Goal: Task Accomplishment & Management: Use online tool/utility

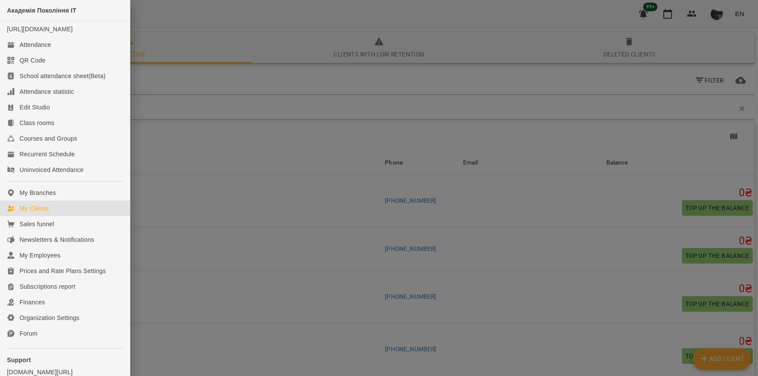
scroll to position [781, 0]
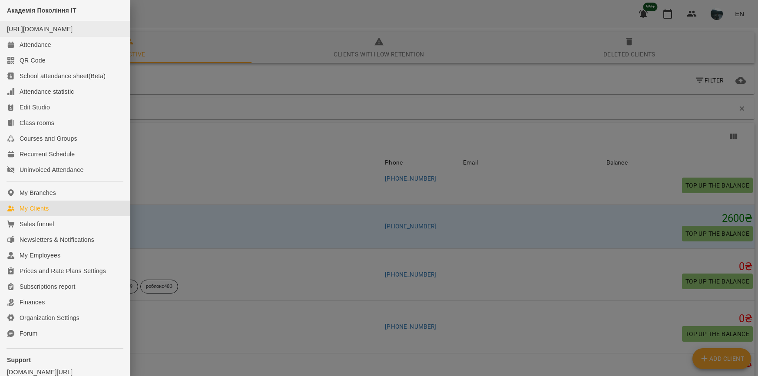
click at [26, 37] on li "[URL][DOMAIN_NAME]" at bounding box center [65, 29] width 130 height 16
click at [28, 49] on div "Attendance" at bounding box center [36, 44] width 32 height 9
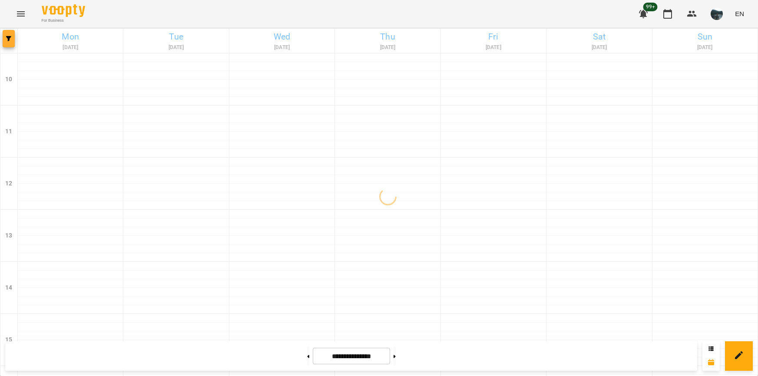
click at [11, 41] on button "button" at bounding box center [9, 38] width 12 height 17
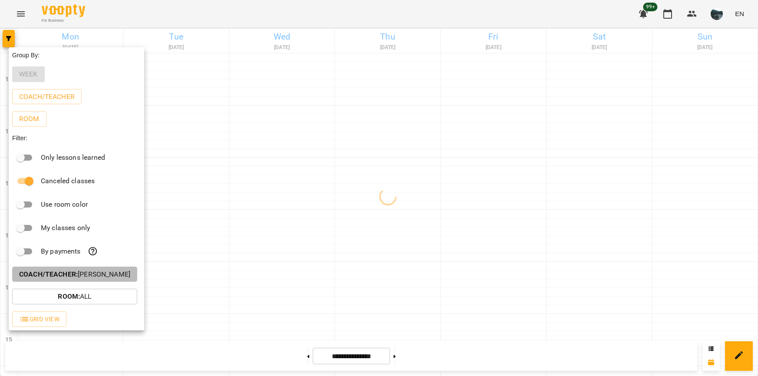
click at [113, 271] on p "Coach/Teacher : [PERSON_NAME]" at bounding box center [74, 274] width 111 height 10
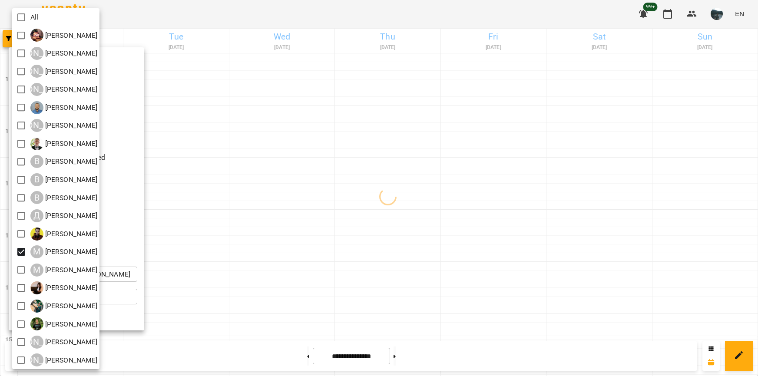
click at [293, 266] on div at bounding box center [379, 188] width 758 height 376
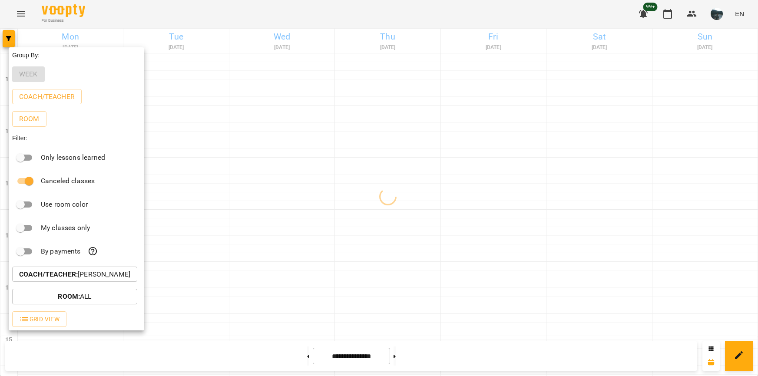
click at [293, 266] on div at bounding box center [379, 188] width 758 height 376
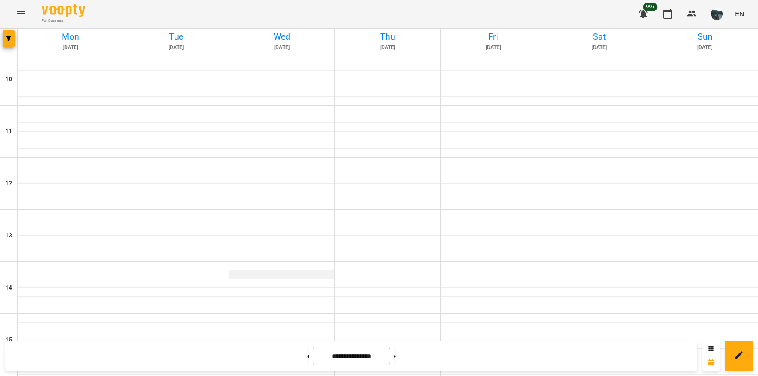
scroll to position [391, 0]
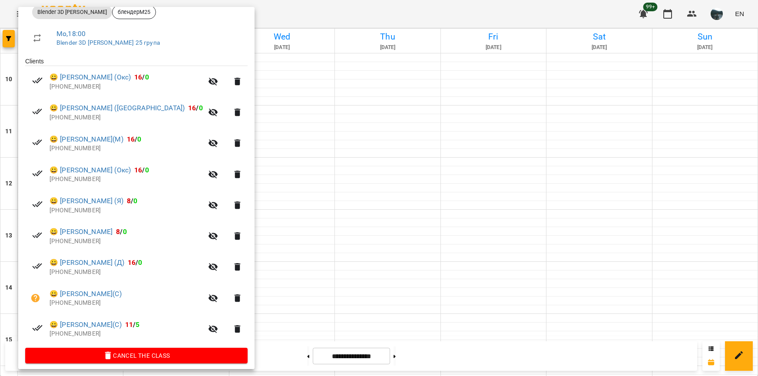
scroll to position [142, 0]
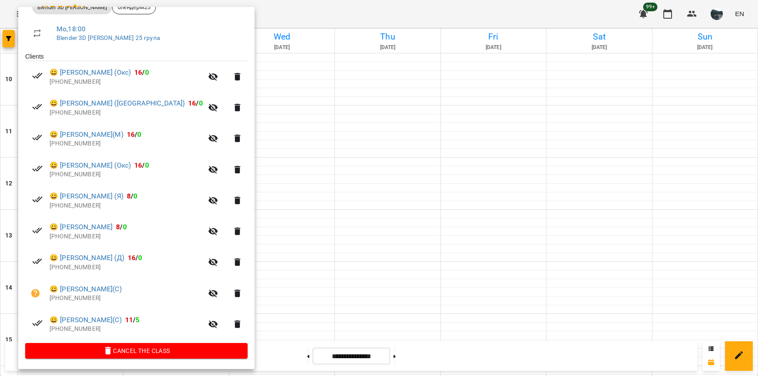
click at [341, 232] on div at bounding box center [379, 188] width 758 height 376
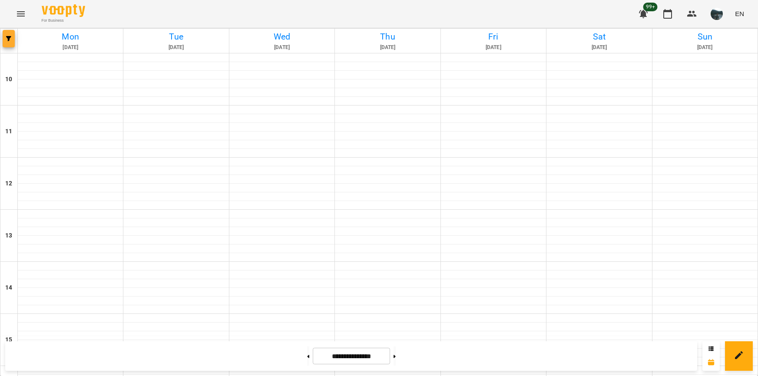
click at [11, 44] on button "button" at bounding box center [9, 38] width 12 height 17
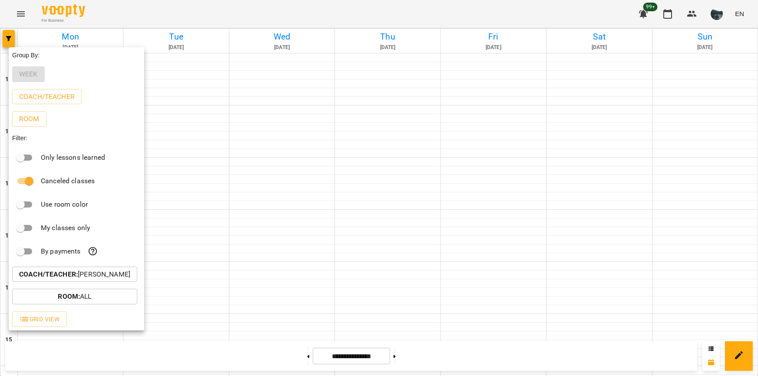
click at [127, 274] on p "Coach/Teacher : [PERSON_NAME]" at bounding box center [74, 274] width 111 height 10
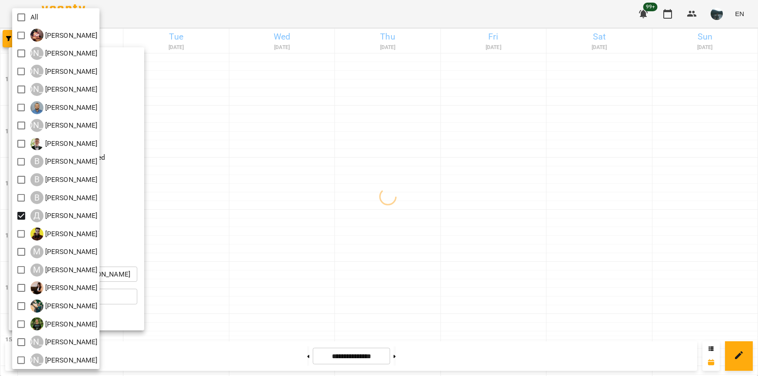
click at [423, 247] on div at bounding box center [379, 188] width 758 height 376
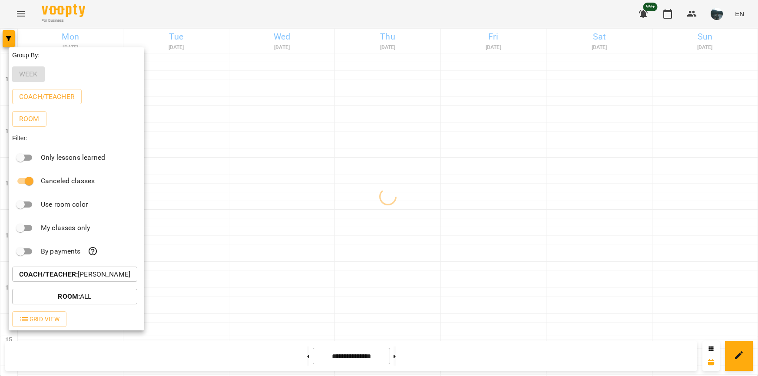
click at [608, 232] on div at bounding box center [379, 188] width 758 height 376
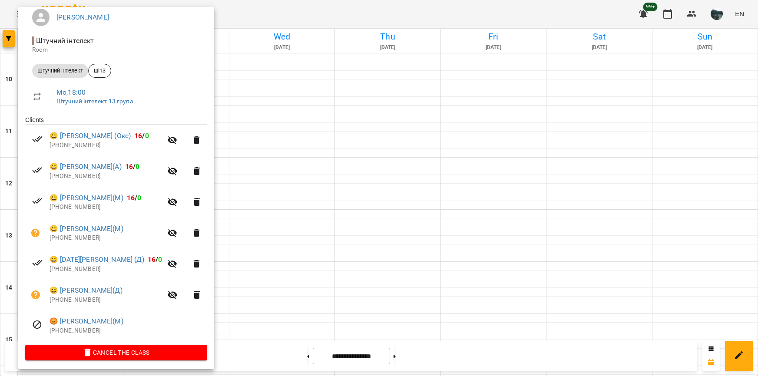
scroll to position [81, 0]
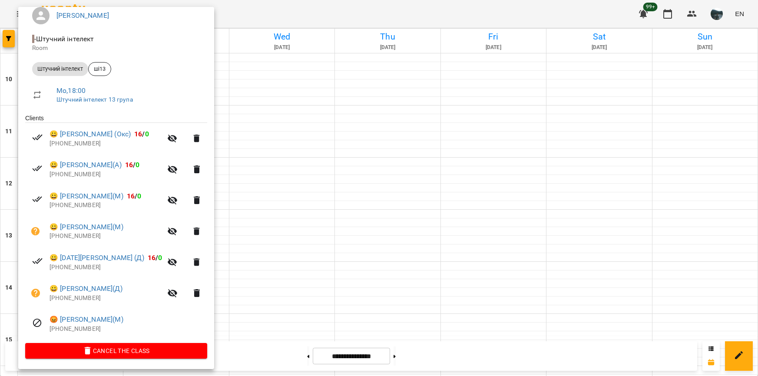
click at [325, 313] on div at bounding box center [379, 188] width 758 height 376
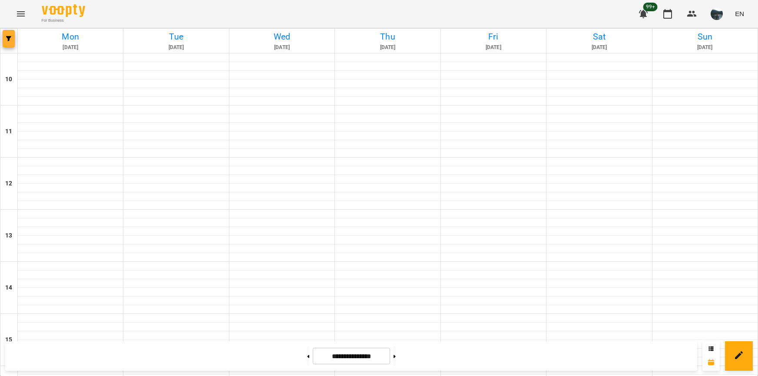
click at [12, 35] on button "button" at bounding box center [9, 38] width 12 height 17
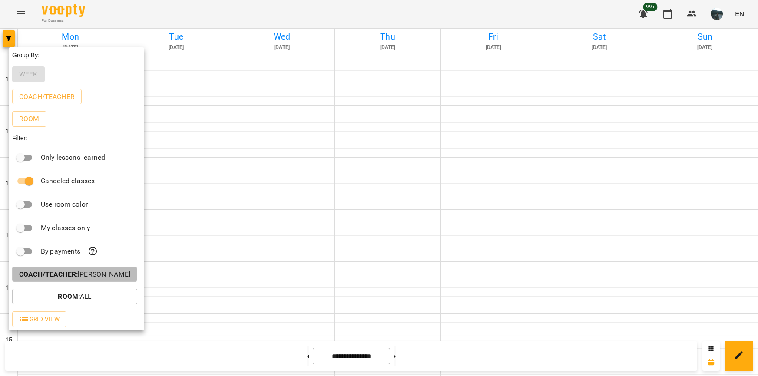
click at [82, 272] on p "Coach/Teacher : [PERSON_NAME]" at bounding box center [74, 274] width 111 height 10
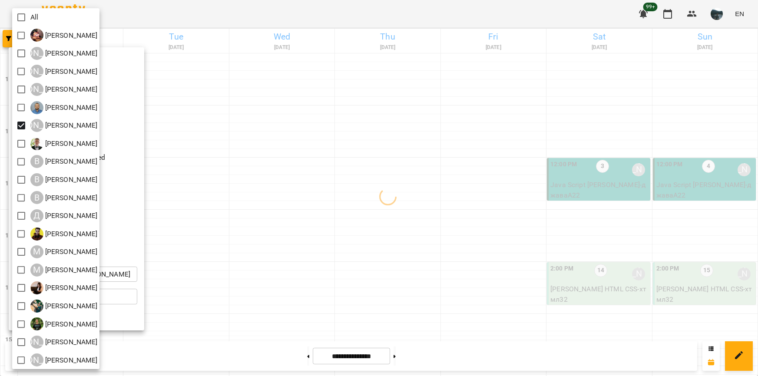
click at [318, 208] on div at bounding box center [379, 188] width 758 height 376
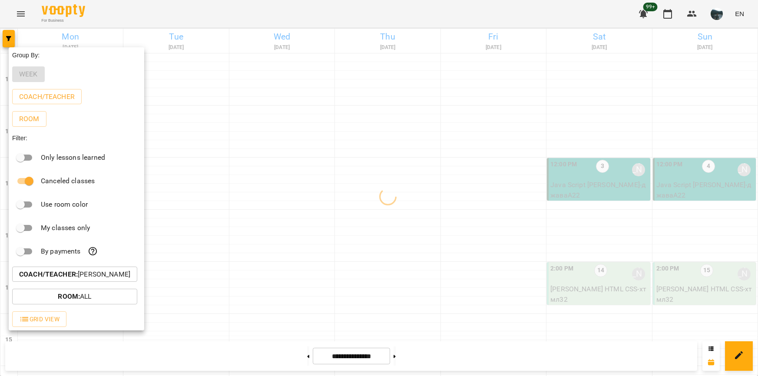
click at [529, 171] on div at bounding box center [379, 188] width 758 height 376
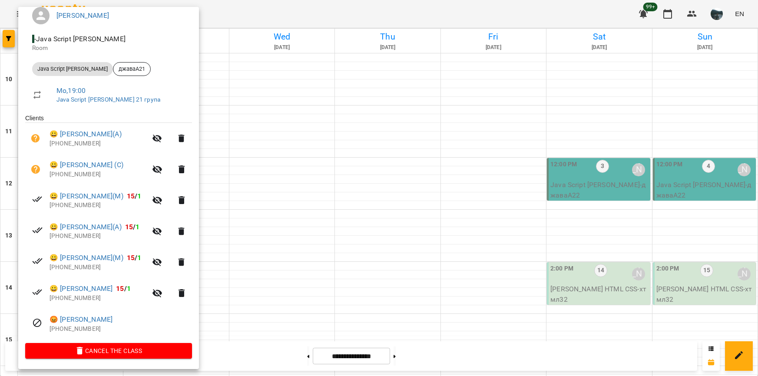
click at [314, 306] on div at bounding box center [379, 188] width 758 height 376
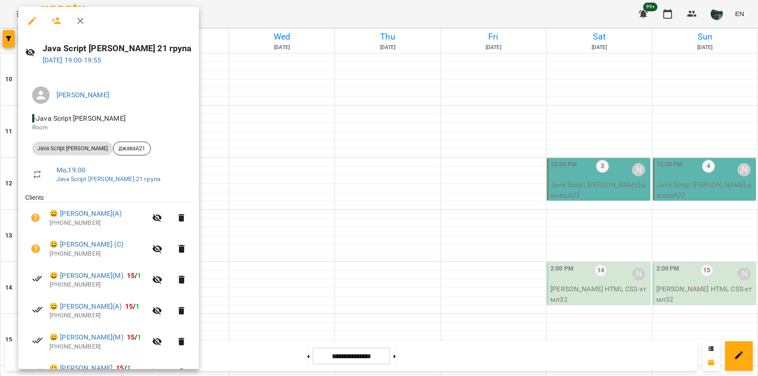
scroll to position [43, 0]
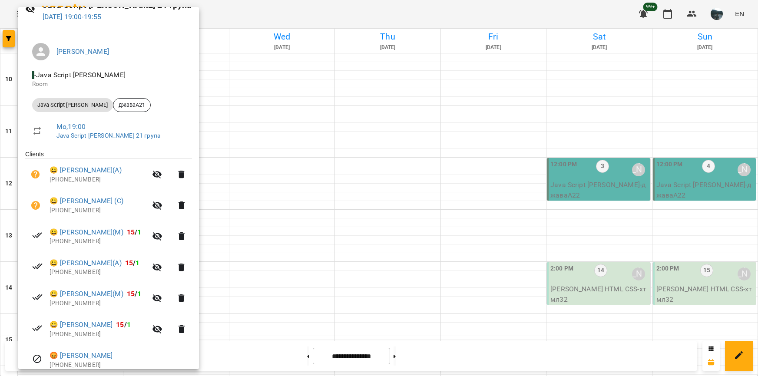
click at [330, 290] on div at bounding box center [379, 188] width 758 height 376
